Goal: Information Seeking & Learning: Check status

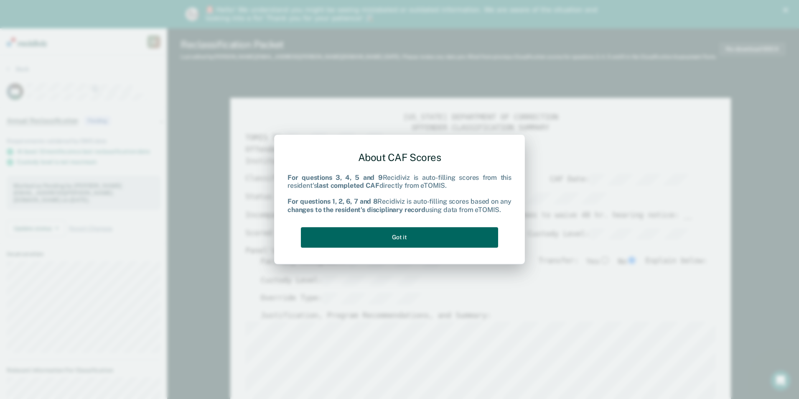
click at [408, 238] on button "Got it" at bounding box center [399, 237] width 197 height 20
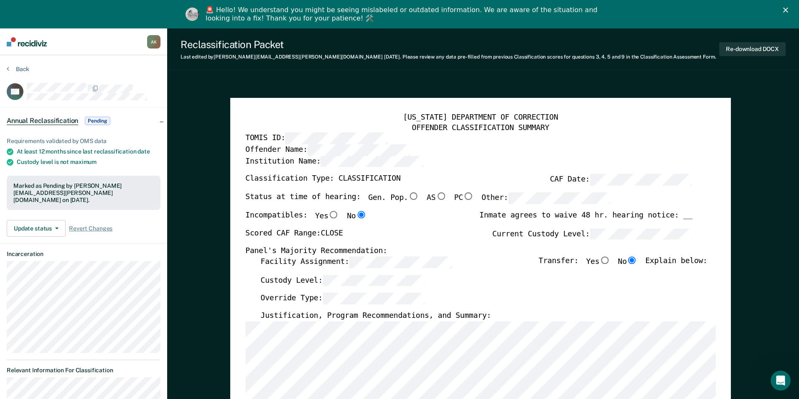
type textarea "x"
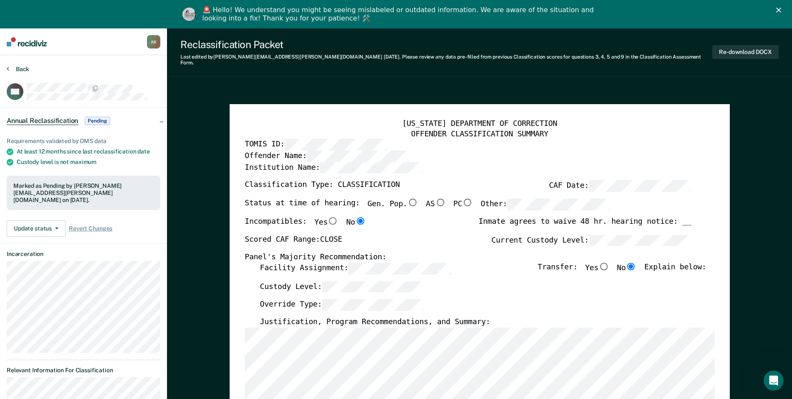
click at [22, 69] on button "Back" at bounding box center [18, 69] width 23 height 8
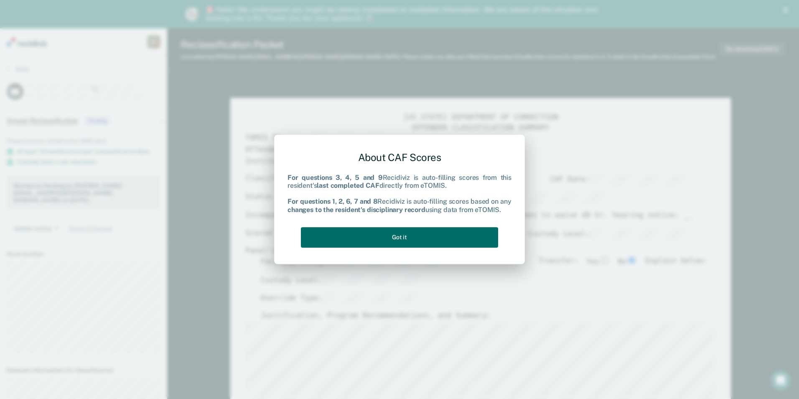
type textarea "x"
click at [387, 241] on button "Got it" at bounding box center [399, 237] width 197 height 20
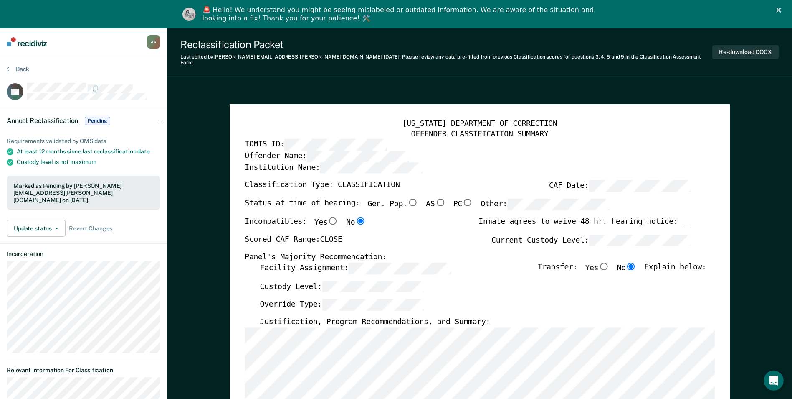
click at [35, 43] on img at bounding box center [27, 41] width 40 height 9
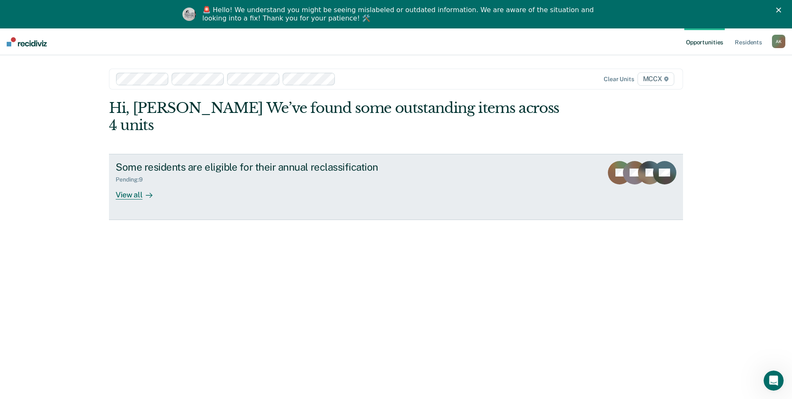
click at [139, 183] on div "View all" at bounding box center [139, 191] width 47 height 16
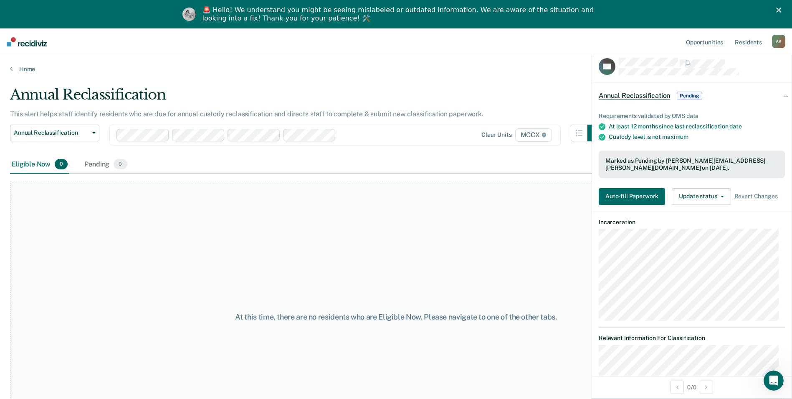
click at [361, 79] on main "Annual Reclassification This alert helps staff identify residents who are due f…" at bounding box center [396, 249] width 792 height 352
click at [100, 162] on div "Pending 9" at bounding box center [106, 164] width 46 height 18
